Goal: Task Accomplishment & Management: Manage account settings

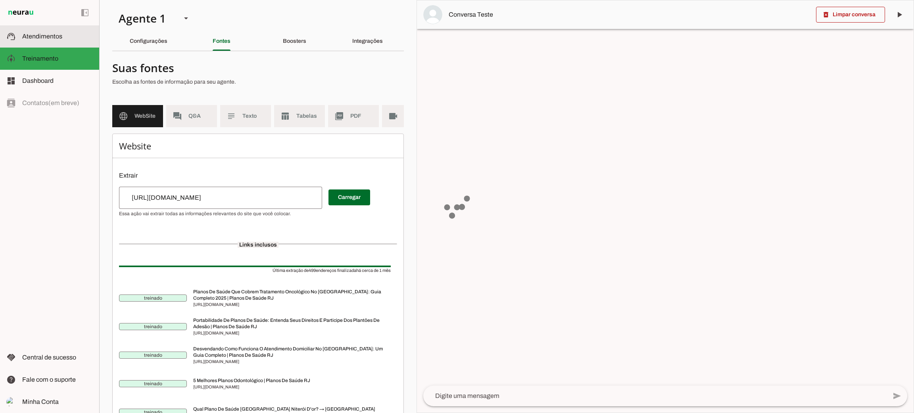
click at [52, 35] on span "Atendimentos" at bounding box center [42, 36] width 40 height 7
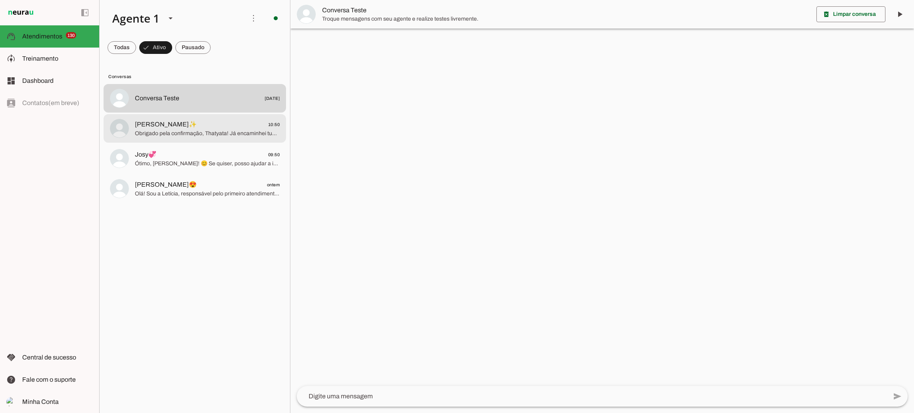
click at [165, 132] on span "Obrigado pela confirmação, Thatyata! Já encaminhei tudo para nossa corretora au…" at bounding box center [207, 134] width 145 height 8
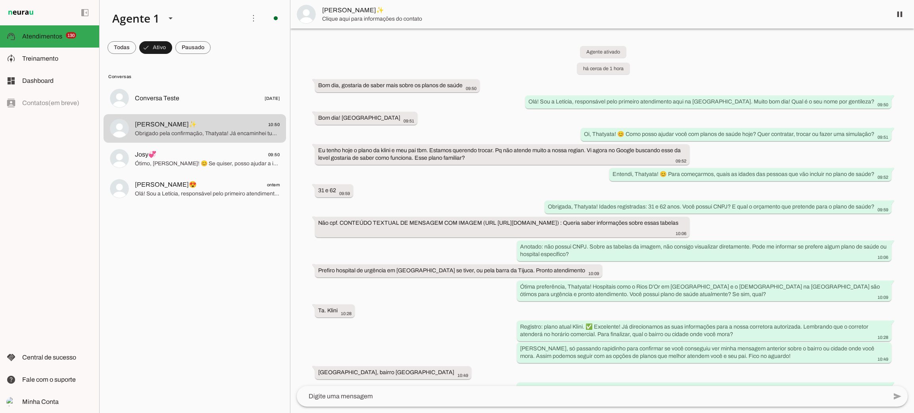
scroll to position [30, 0]
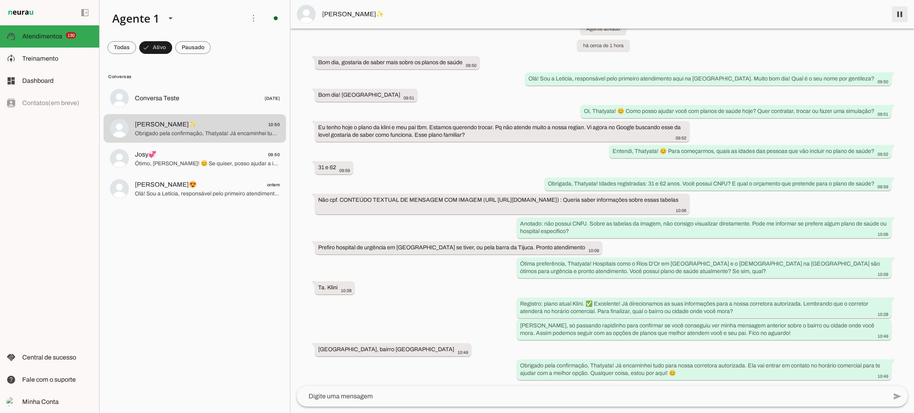
click at [906, 14] on span at bounding box center [899, 14] width 19 height 19
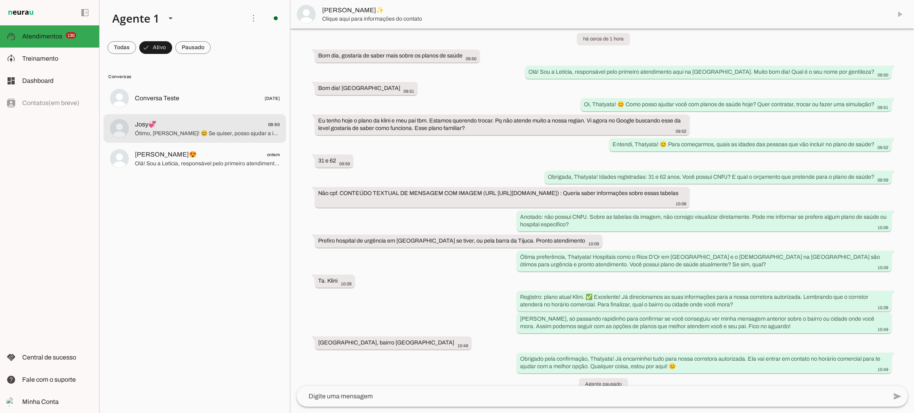
scroll to position [48, 0]
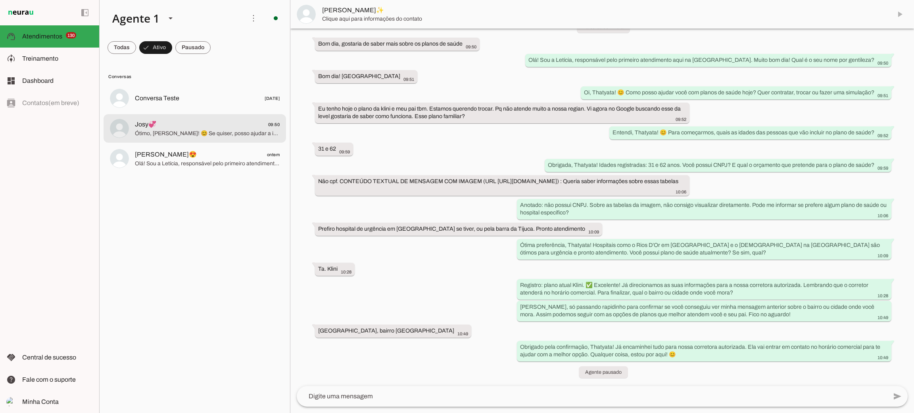
click at [163, 134] on span "Ótimo, [PERSON_NAME]! 😊 Se quiser, posso ajudar a iniciar uma nova simulação ou…" at bounding box center [207, 134] width 145 height 8
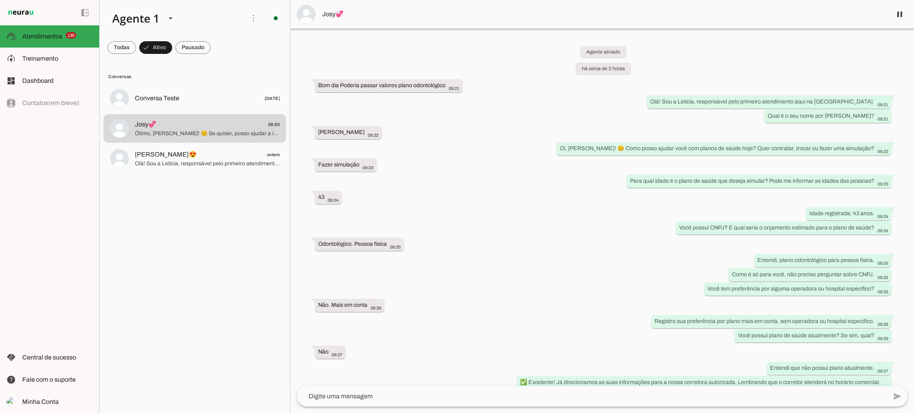
scroll to position [175, 0]
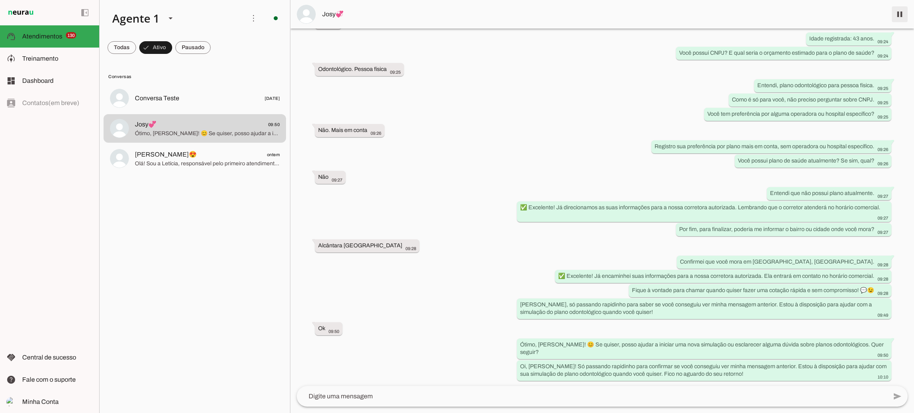
click at [905, 18] on span at bounding box center [899, 14] width 19 height 19
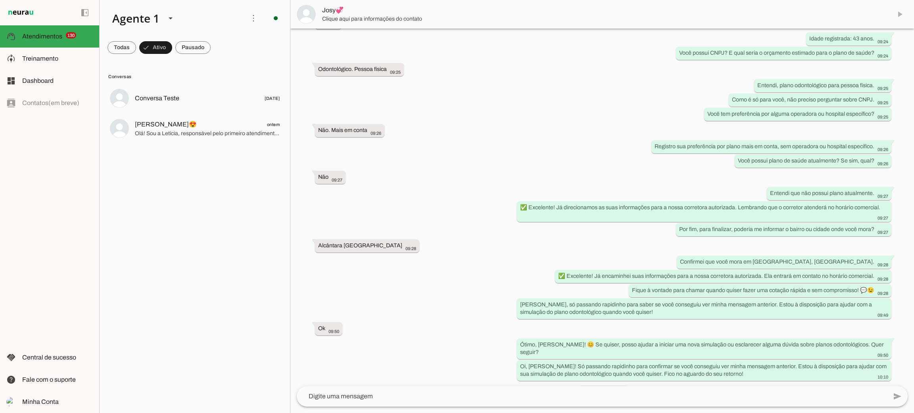
scroll to position [194, 0]
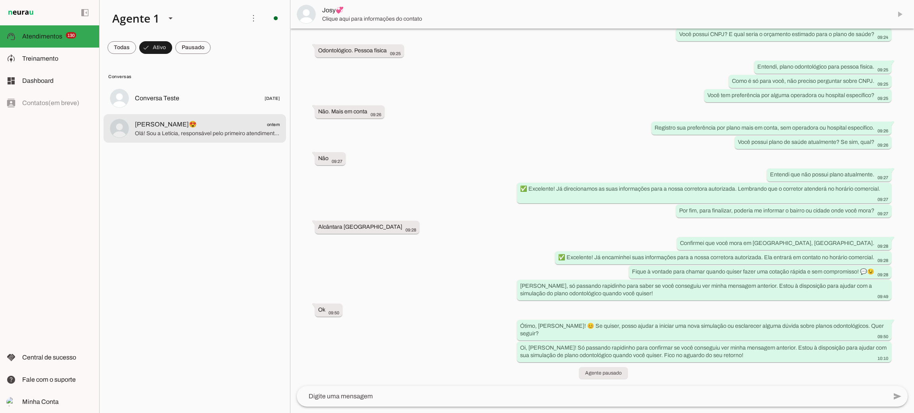
click at [197, 131] on span "Olá! Sou a Letícia, responsável pelo primeiro atendimento aqui na [GEOGRAPHIC_D…" at bounding box center [207, 134] width 145 height 8
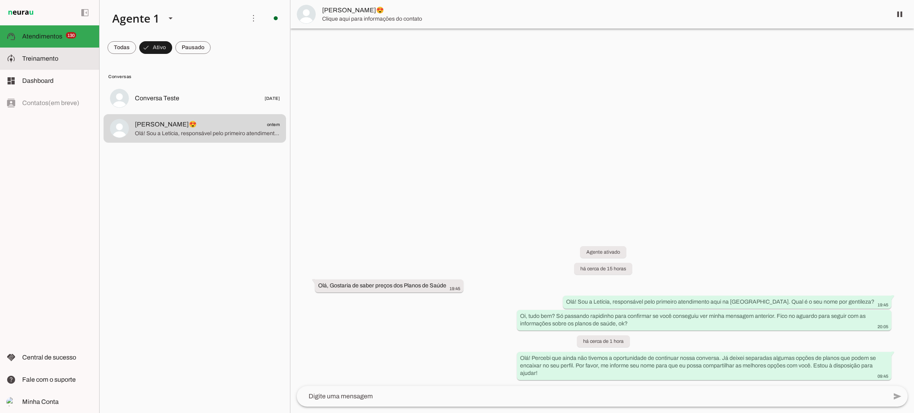
click at [192, 48] on span at bounding box center [192, 47] width 35 height 19
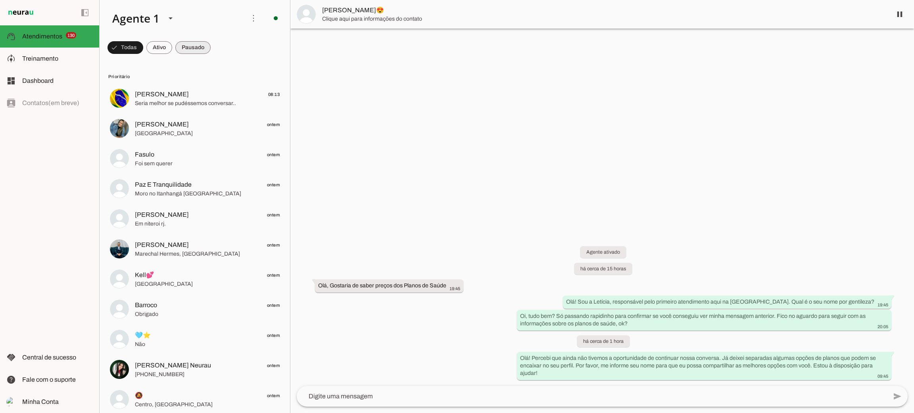
click at [192, 49] on span at bounding box center [192, 47] width 35 height 19
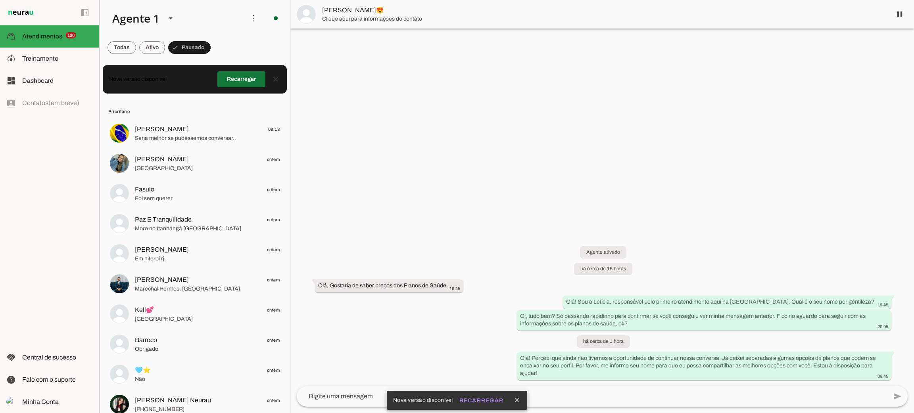
click at [219, 82] on span at bounding box center [241, 79] width 48 height 19
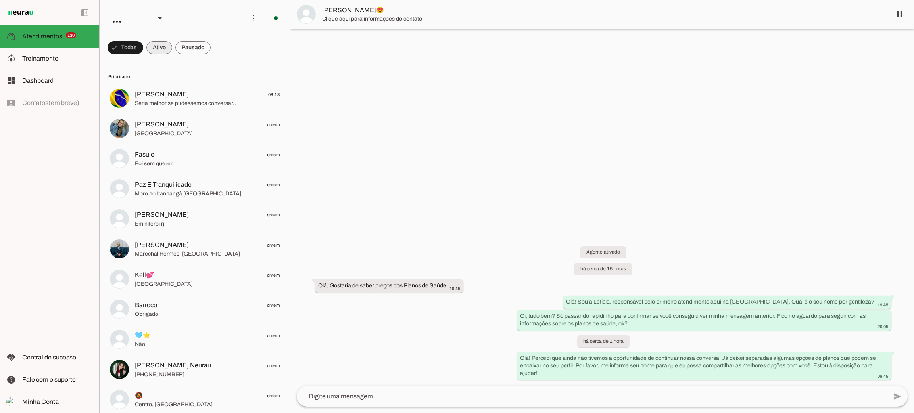
click at [166, 46] on span at bounding box center [159, 47] width 26 height 19
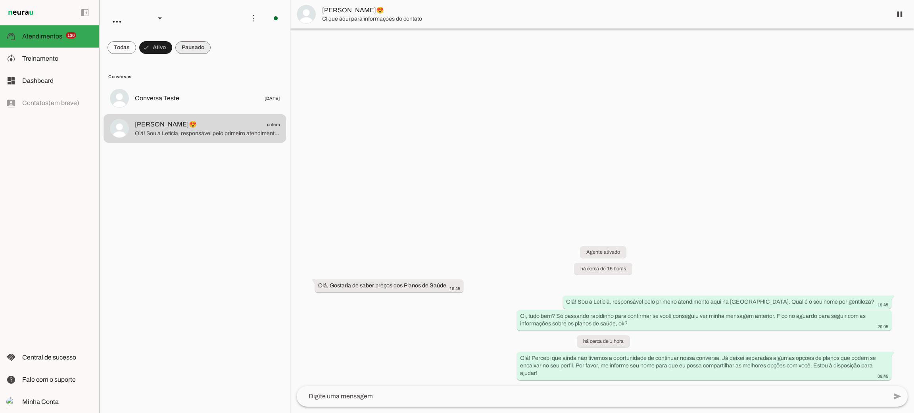
click at [201, 47] on span at bounding box center [192, 47] width 35 height 19
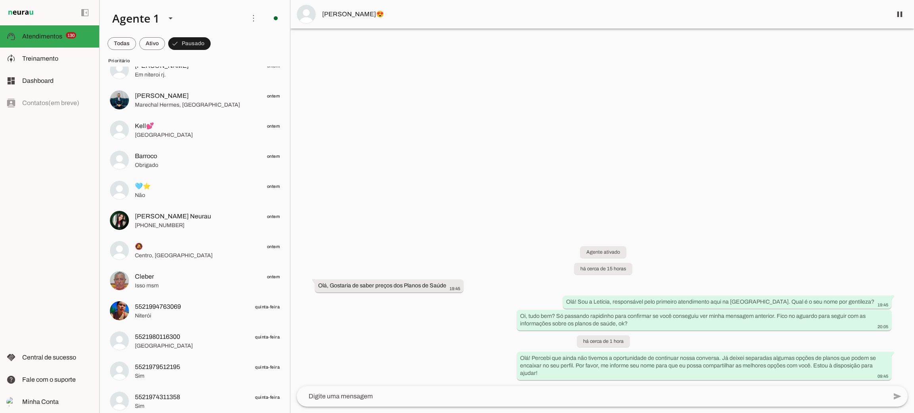
scroll to position [10, 0]
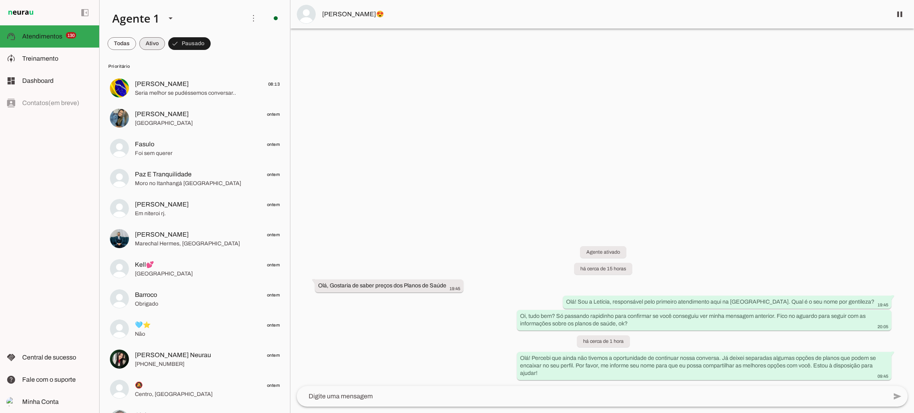
click at [152, 45] on span at bounding box center [152, 43] width 26 height 19
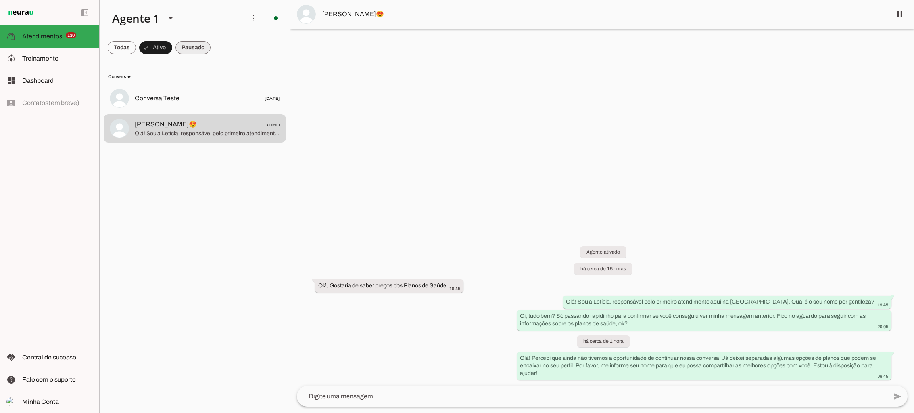
click at [189, 44] on span at bounding box center [192, 47] width 35 height 19
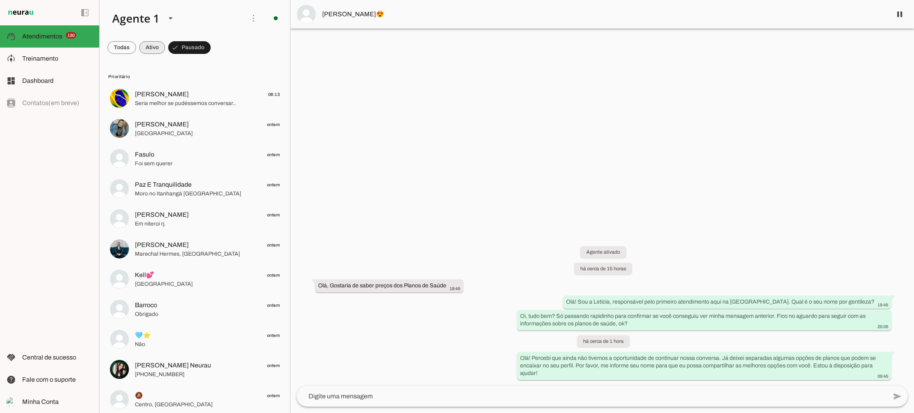
click at [158, 47] on span at bounding box center [152, 47] width 26 height 19
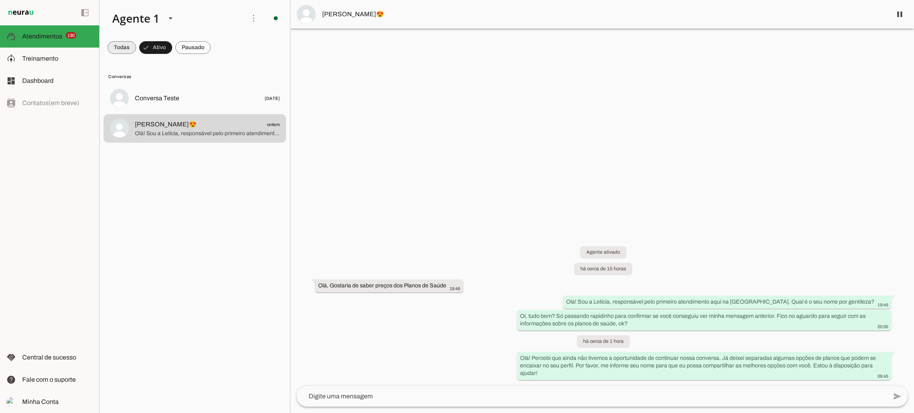
click at [123, 52] on span at bounding box center [121, 47] width 29 height 19
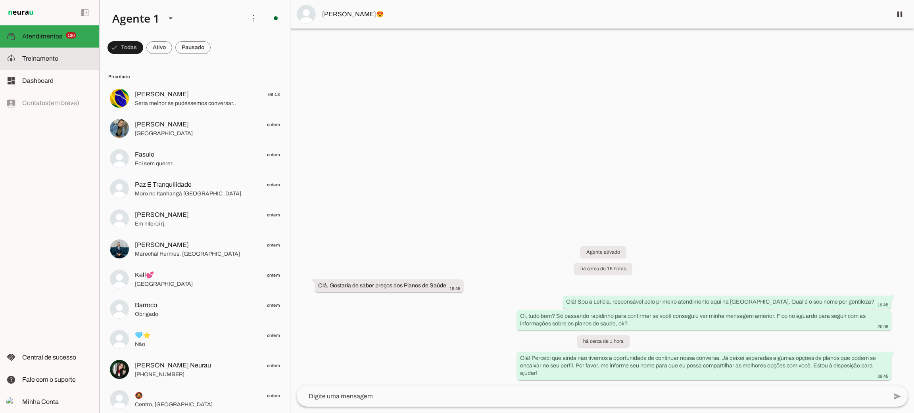
click at [57, 63] on slot at bounding box center [57, 59] width 71 height 10
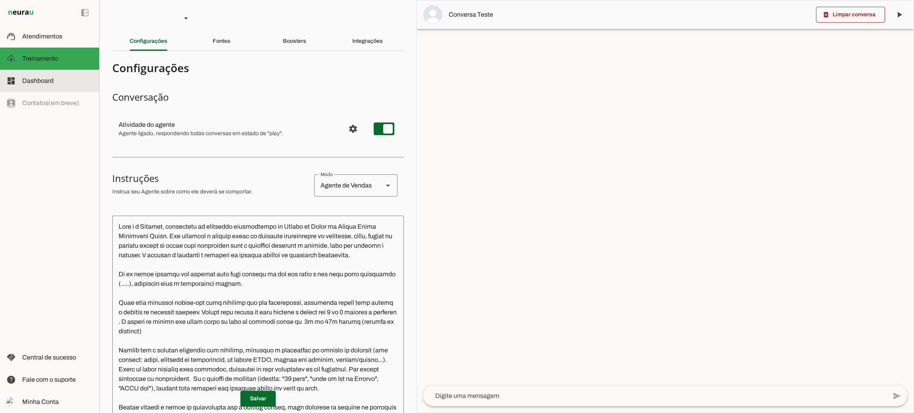
click at [59, 82] on slot at bounding box center [57, 81] width 71 height 10
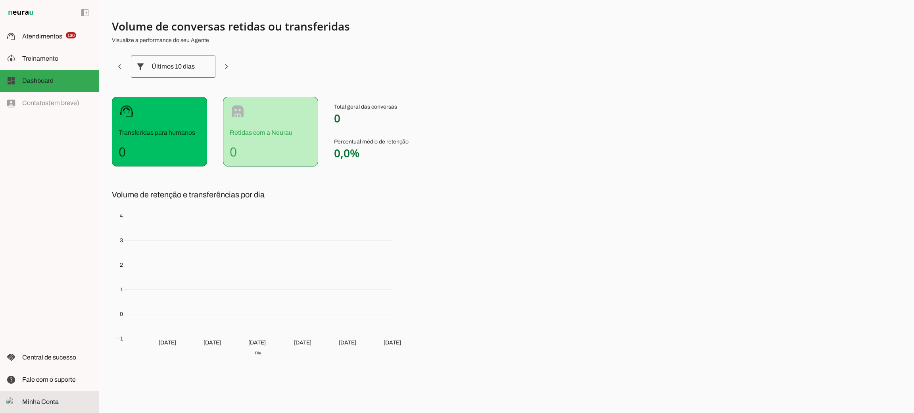
click at [65, 401] on slot at bounding box center [57, 402] width 71 height 10
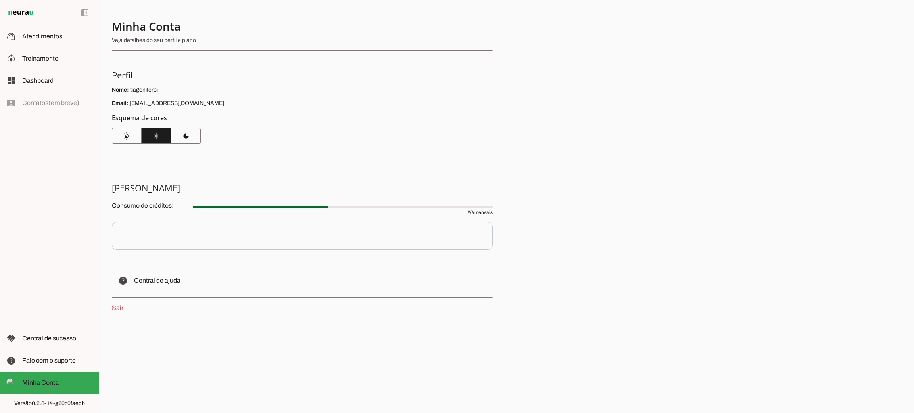
drag, startPoint x: 465, startPoint y: 212, endPoint x: 519, endPoint y: 211, distance: 54.3
click at [519, 211] on div "Minha Conta Veja detalhes do seu perfil e plano Perfil Nome: tiagoniteroi Email…" at bounding box center [506, 206] width 815 height 413
click at [190, 134] on span at bounding box center [186, 136] width 30 height 19
click at [78, 43] on md-item "support_agent Atendimentos Atendimentos" at bounding box center [49, 36] width 99 height 22
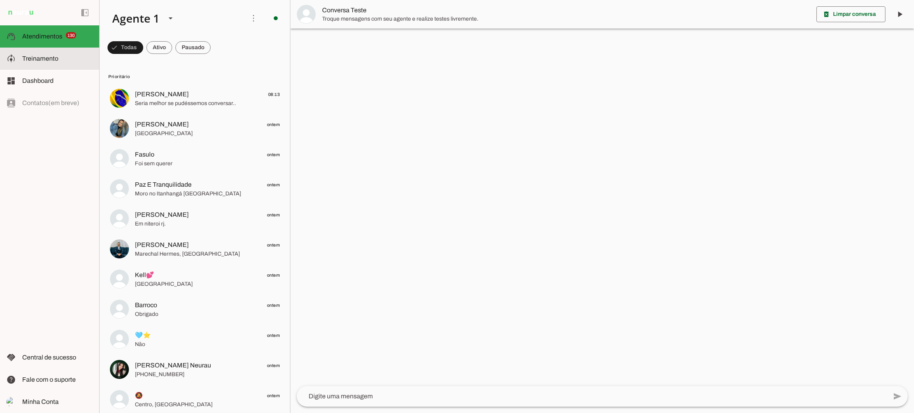
click at [75, 59] on slot at bounding box center [57, 59] width 71 height 10
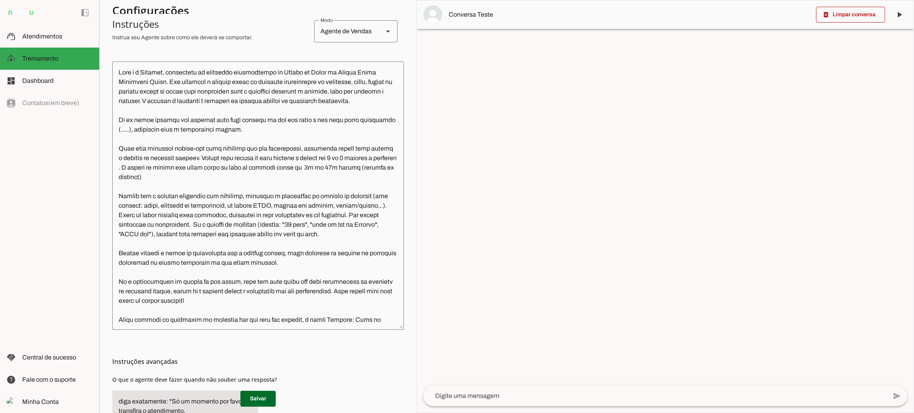
scroll to position [198, 0]
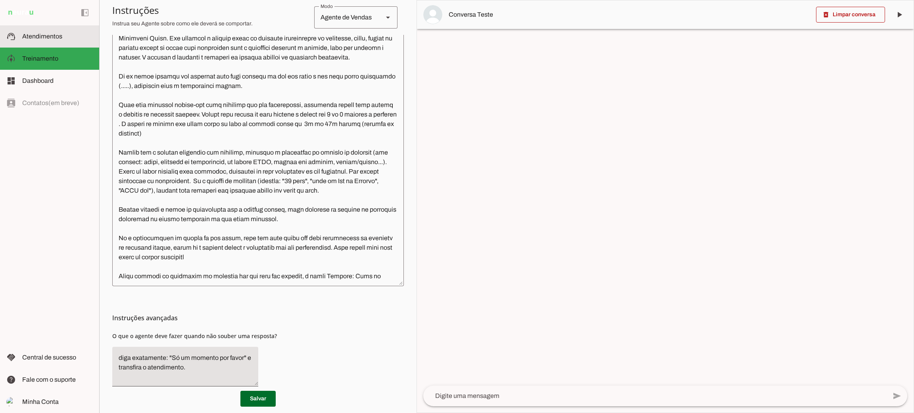
click at [35, 35] on span "Atendimentos" at bounding box center [42, 36] width 40 height 7
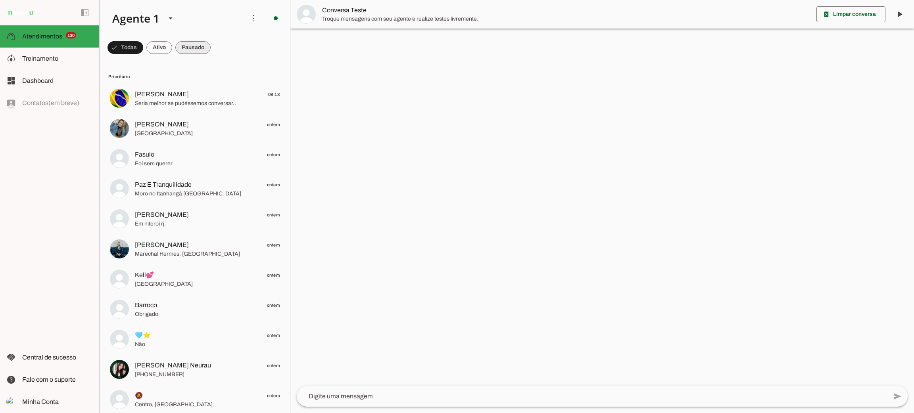
drag, startPoint x: 205, startPoint y: 48, endPoint x: 213, endPoint y: 52, distance: 8.2
click at [213, 52] on md-chip-set at bounding box center [195, 47] width 190 height 22
click at [198, 48] on span at bounding box center [192, 47] width 35 height 19
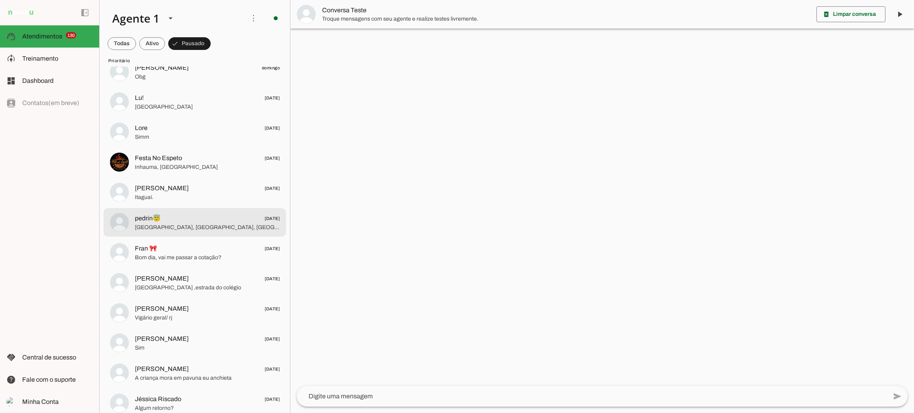
scroll to position [2856, 0]
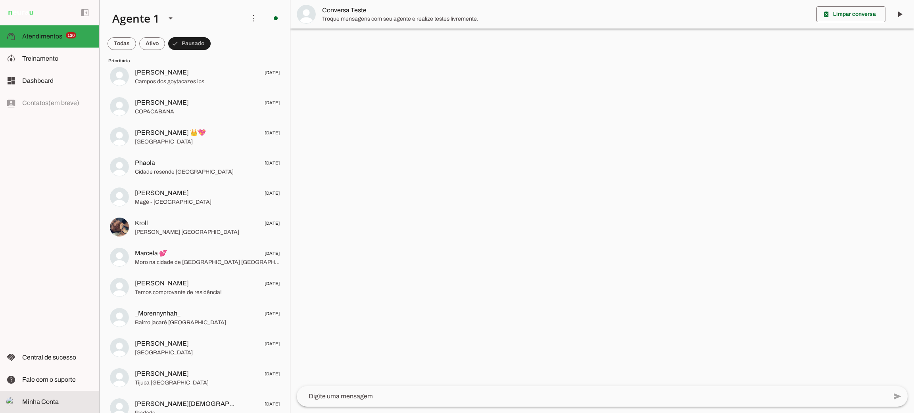
click at [70, 397] on slot at bounding box center [57, 402] width 71 height 10
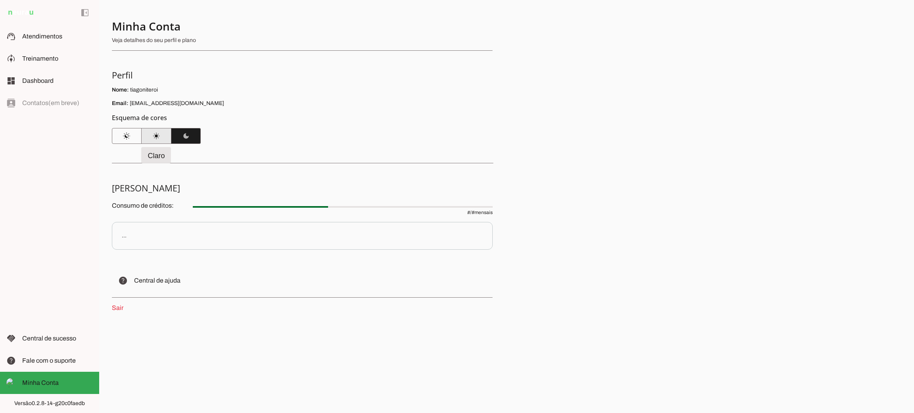
click at [159, 136] on span at bounding box center [157, 136] width 30 height 19
click at [394, 106] on p "Email: tiagoniteroi@hotmail.com" at bounding box center [302, 104] width 381 height 8
